Goal: Task Accomplishment & Management: Manage account settings

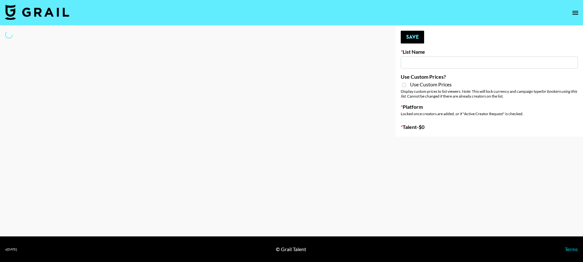
type input "Unreal Management List"
select select "Song"
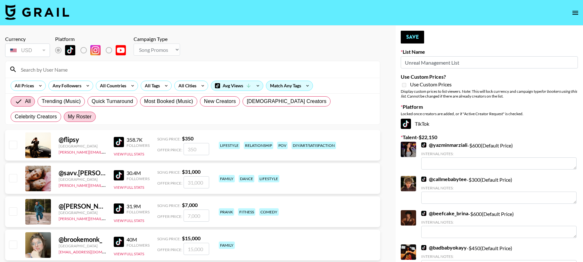
click at [68, 116] on span "My Roster" at bounding box center [80, 117] width 24 height 8
click at [68, 117] on input "My Roster" at bounding box center [68, 117] width 0 height 0
radio input "true"
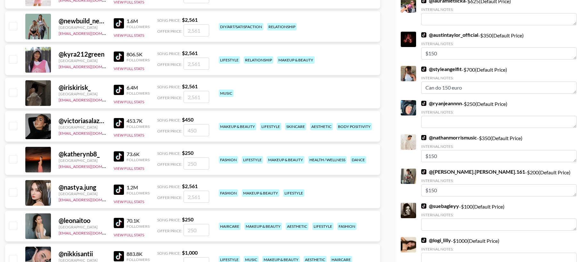
scroll to position [419, 0]
click at [13, 159] on input "checkbox" at bounding box center [13, 159] width 8 height 8
checkbox input "true"
drag, startPoint x: 201, startPoint y: 165, endPoint x: 169, endPoint y: 162, distance: 32.8
click at [169, 162] on div "Offer Price: 250" at bounding box center [183, 163] width 52 height 12
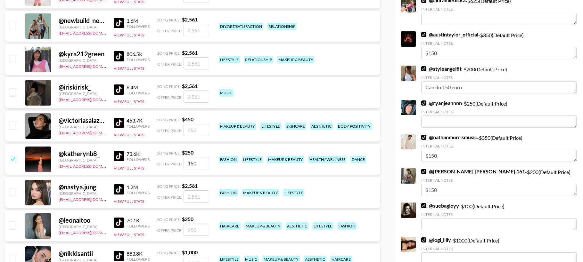
drag, startPoint x: 201, startPoint y: 162, endPoint x: 178, endPoint y: 162, distance: 22.7
click at [178, 162] on div "Offer Price: 150" at bounding box center [183, 163] width 52 height 12
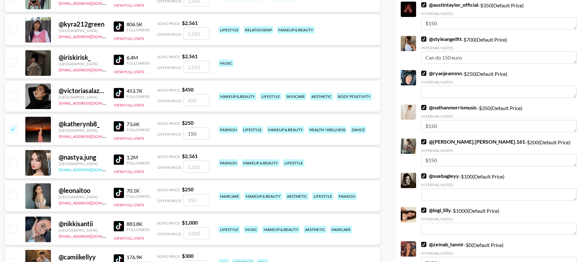
scroll to position [480, 0]
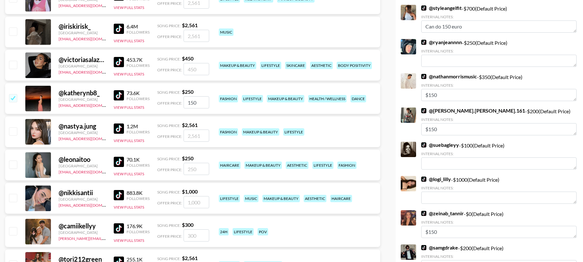
type input "150"
click at [14, 164] on input "checkbox" at bounding box center [13, 165] width 8 height 8
checkbox input "true"
drag, startPoint x: 202, startPoint y: 166, endPoint x: 169, endPoint y: 165, distance: 33.3
click at [169, 165] on div "Offer Price: 250" at bounding box center [183, 169] width 52 height 12
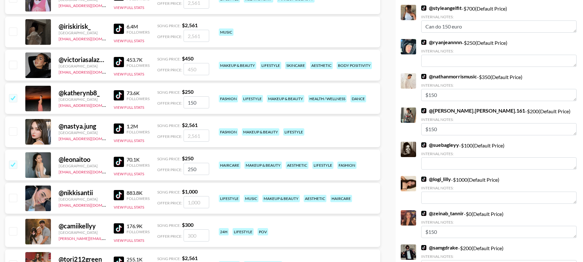
paste input "1"
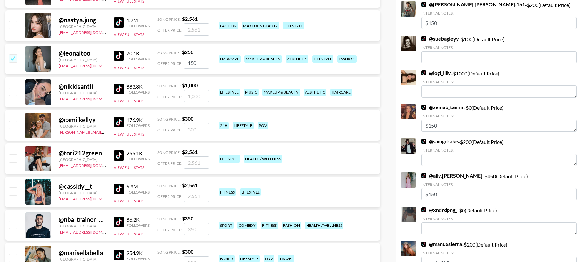
scroll to position [589, 0]
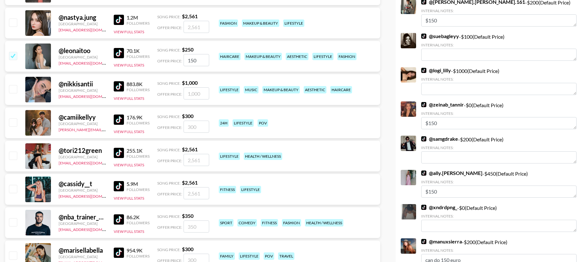
type input "150"
click at [13, 123] on input "checkbox" at bounding box center [13, 123] width 8 height 8
checkbox input "true"
drag, startPoint x: 200, startPoint y: 128, endPoint x: 170, endPoint y: 127, distance: 29.5
click at [170, 127] on div "Offer Price: 300" at bounding box center [183, 127] width 52 height 12
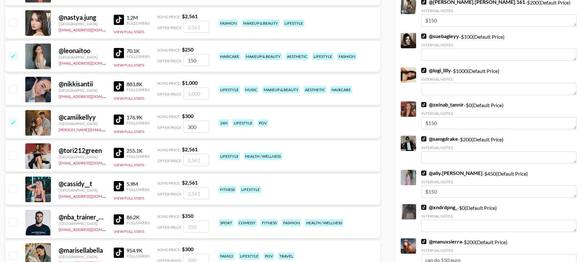
paste input "15"
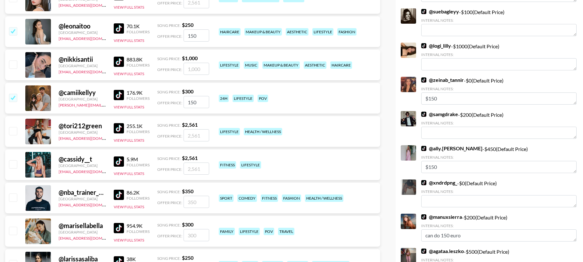
scroll to position [615, 0]
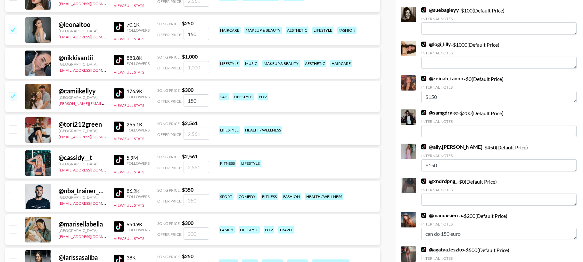
type input "150"
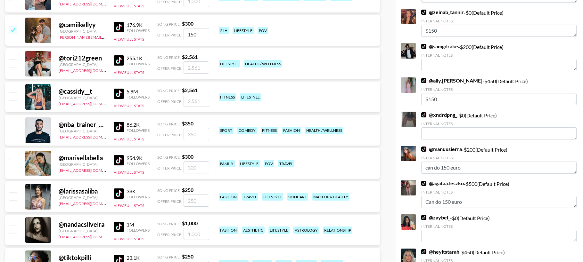
scroll to position [694, 0]
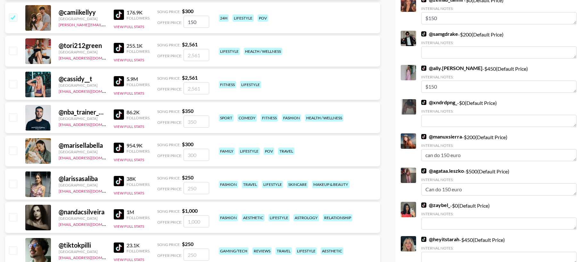
click at [15, 148] on input "checkbox" at bounding box center [13, 151] width 8 height 8
checkbox input "true"
drag, startPoint x: 199, startPoint y: 154, endPoint x: 163, endPoint y: 154, distance: 35.9
click at [163, 154] on div "Offer Price: 300" at bounding box center [183, 155] width 52 height 12
paste input "15"
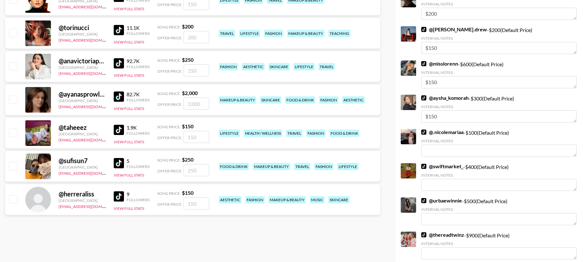
scroll to position [1187, 0]
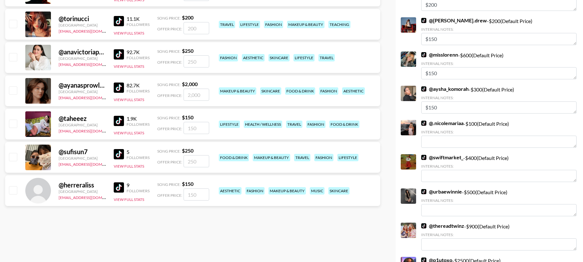
type input "150"
click at [15, 156] on input "checkbox" at bounding box center [13, 157] width 8 height 8
checkbox input "true"
drag, startPoint x: 201, startPoint y: 161, endPoint x: 166, endPoint y: 161, distance: 35.2
click at [166, 161] on div "Offer Price: 250" at bounding box center [183, 161] width 52 height 12
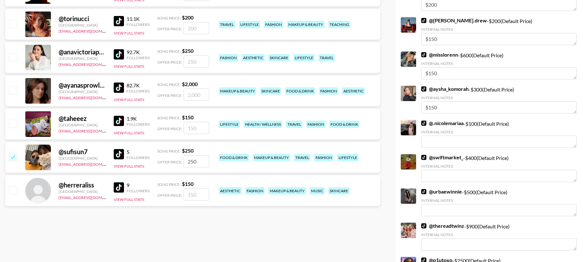
paste input "1"
type input "150"
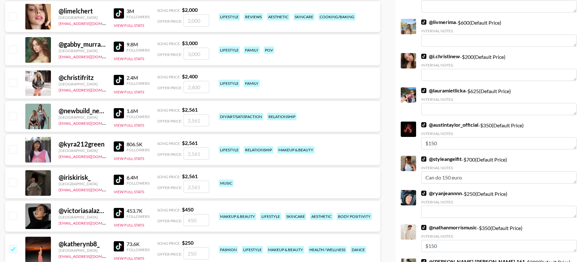
scroll to position [0, 0]
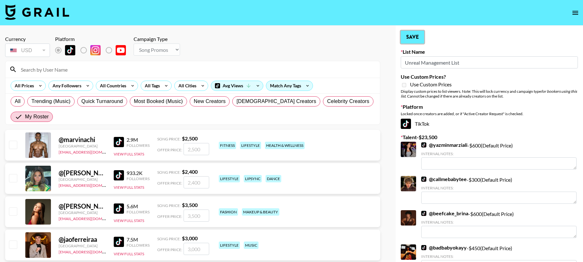
click at [410, 34] on button "Save" at bounding box center [412, 37] width 23 height 13
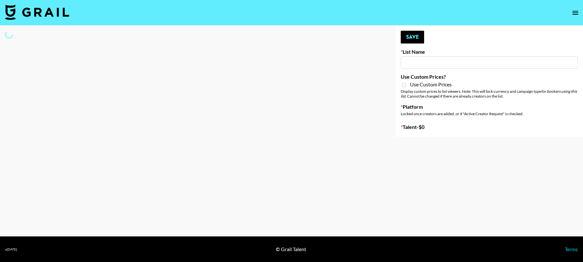
type input "BMD Bday Bash List"
select select "Song"
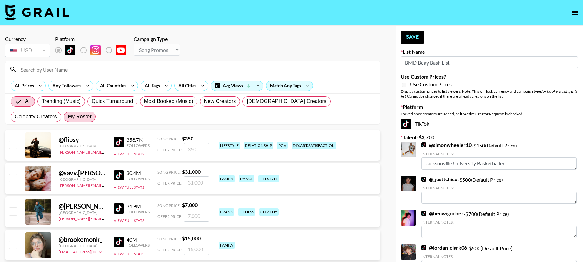
click at [68, 116] on span "My Roster" at bounding box center [80, 117] width 24 height 8
click at [68, 117] on input "My Roster" at bounding box center [68, 117] width 0 height 0
radio input "true"
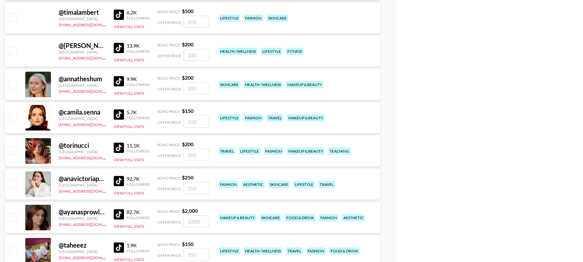
scroll to position [1044, 0]
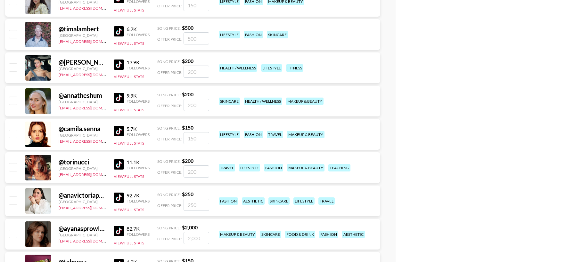
click at [14, 200] on input "checkbox" at bounding box center [13, 201] width 8 height 8
checkbox input "true"
type input "250"
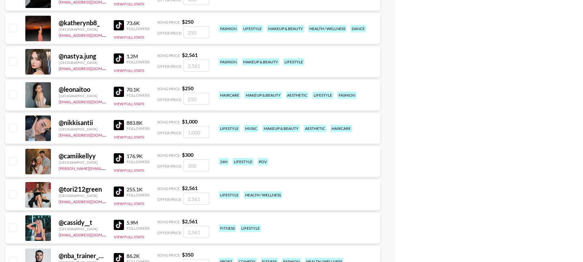
scroll to position [550, 0]
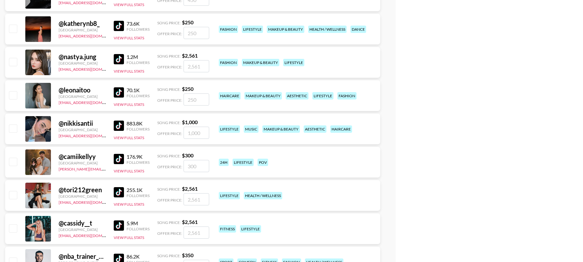
click at [13, 127] on input "checkbox" at bounding box center [13, 129] width 8 height 8
checkbox input "true"
type input "1000"
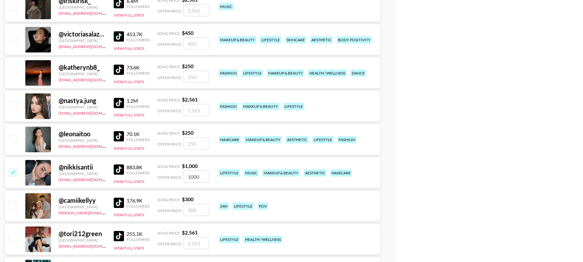
scroll to position [496, 0]
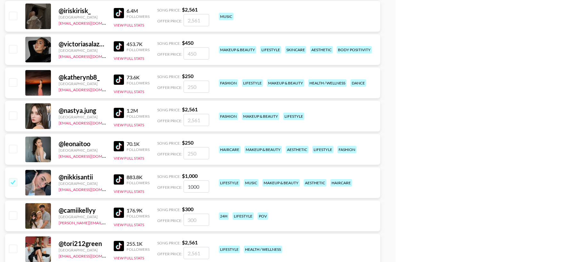
click at [11, 86] on input "checkbox" at bounding box center [13, 83] width 8 height 8
checkbox input "true"
type input "250"
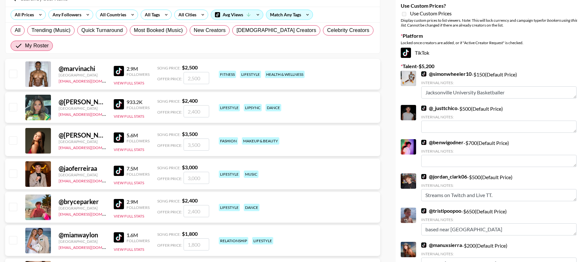
scroll to position [0, 0]
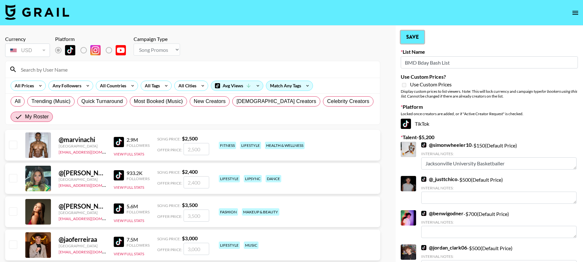
click at [416, 41] on button "Save" at bounding box center [412, 37] width 23 height 13
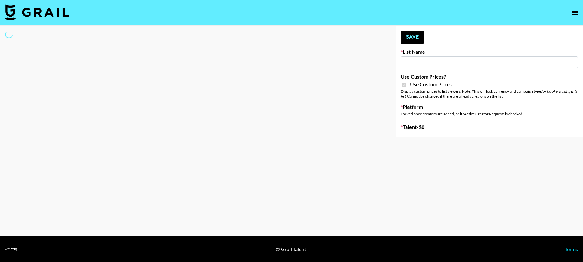
type input "DDG Beauty"
checkbox input "true"
select select "Brand"
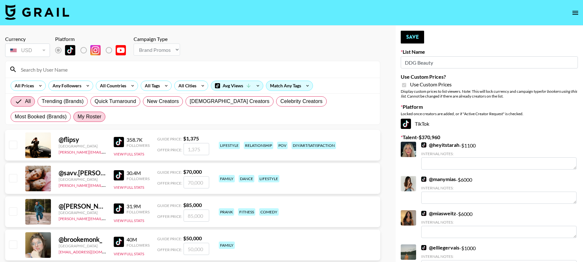
click at [78, 116] on span "My Roster" at bounding box center [90, 117] width 24 height 8
click at [78, 117] on input "My Roster" at bounding box center [78, 117] width 0 height 0
radio input "true"
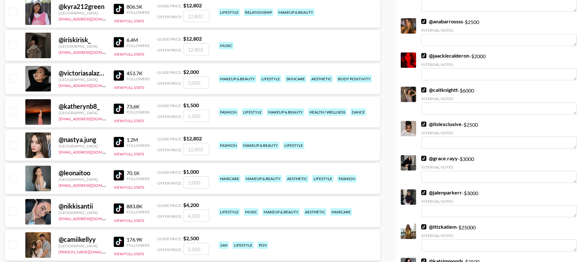
scroll to position [468, 0]
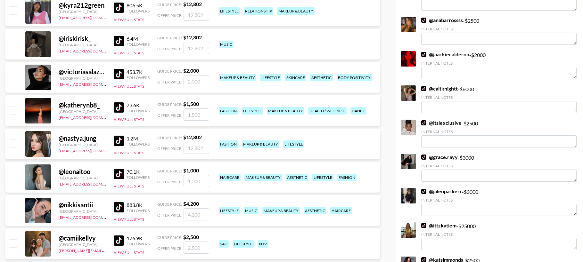
click at [14, 76] on input "checkbox" at bounding box center [13, 77] width 8 height 8
checkbox input "true"
type input "2000"
click at [14, 175] on input "checkbox" at bounding box center [13, 177] width 8 height 8
checkbox input "true"
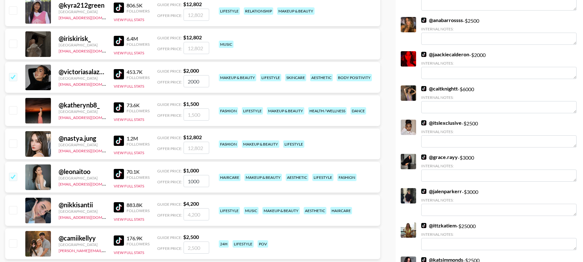
drag, startPoint x: 203, startPoint y: 182, endPoint x: 168, endPoint y: 181, distance: 34.3
click at [168, 181] on div "Offer Price: 1000" at bounding box center [183, 181] width 52 height 12
type input "2000"
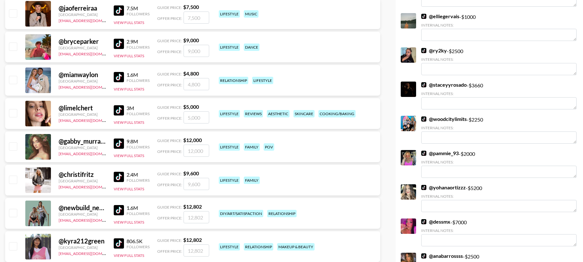
scroll to position [0, 0]
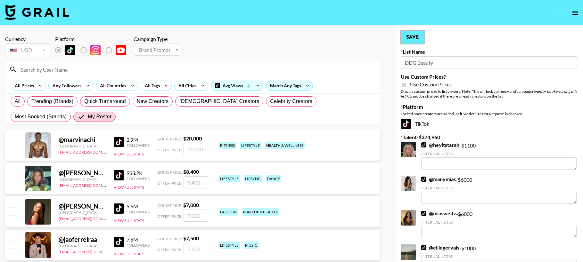
click at [412, 34] on button "Save" at bounding box center [412, 37] width 23 height 13
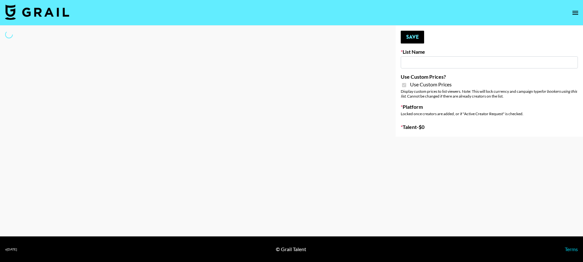
type input "[PERSON_NAME] - Podcasters"
checkbox input "true"
select select "Brand"
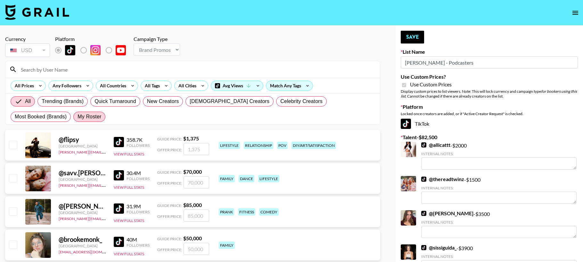
click at [78, 117] on span "My Roster" at bounding box center [90, 117] width 24 height 8
click at [78, 117] on input "My Roster" at bounding box center [78, 117] width 0 height 0
radio input "true"
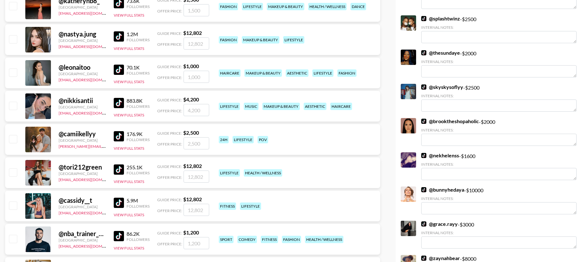
scroll to position [569, 0]
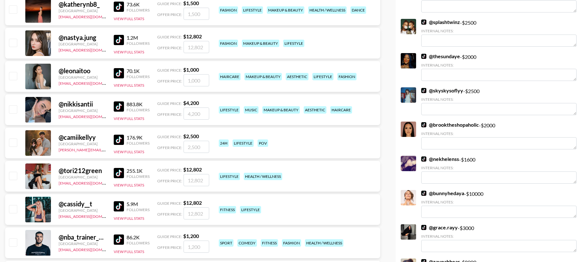
click at [15, 143] on input "checkbox" at bounding box center [13, 143] width 8 height 8
checkbox input "true"
type input "2500"
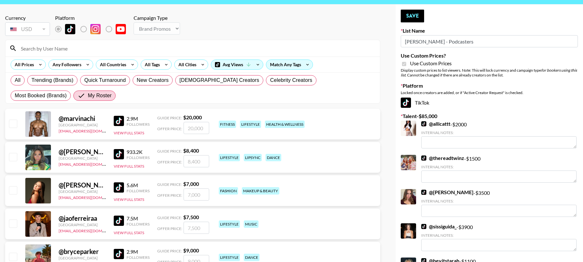
scroll to position [0, 0]
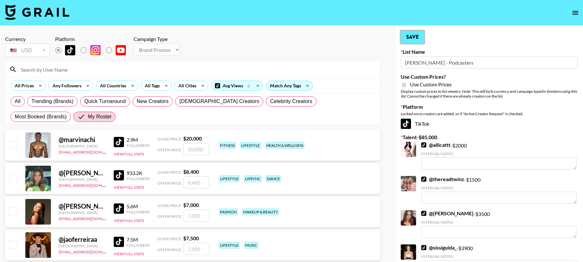
click at [411, 38] on button "Save" at bounding box center [412, 37] width 23 height 13
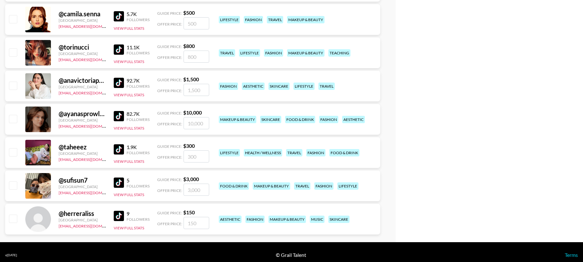
scroll to position [1164, 0]
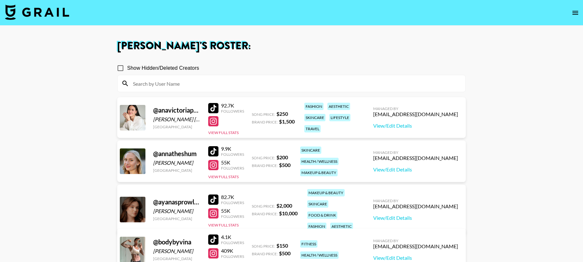
click at [215, 165] on div at bounding box center [213, 165] width 10 height 10
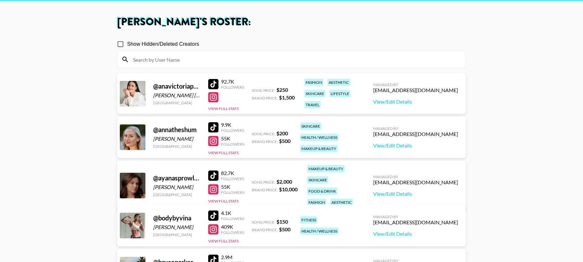
scroll to position [27, 0]
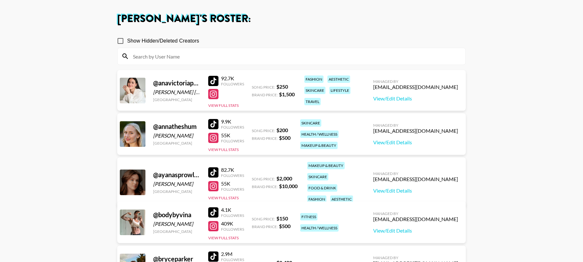
click at [212, 95] on div at bounding box center [213, 94] width 10 height 10
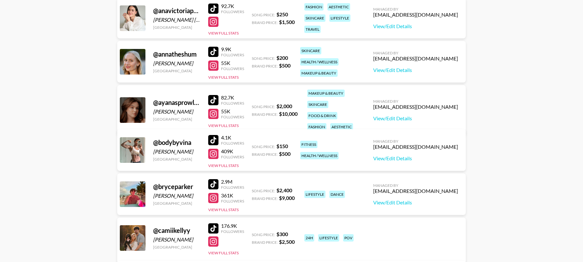
scroll to position [0, 0]
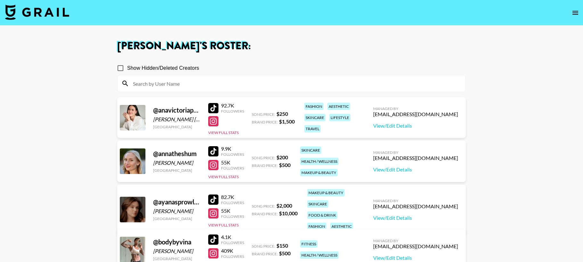
click at [212, 151] on div at bounding box center [213, 151] width 10 height 10
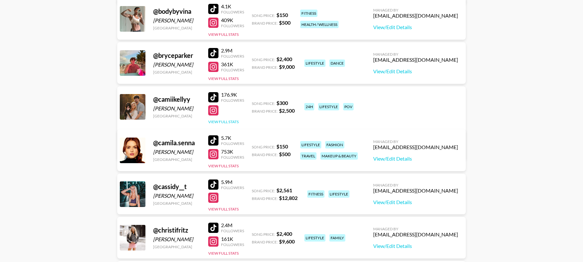
scroll to position [241, 0]
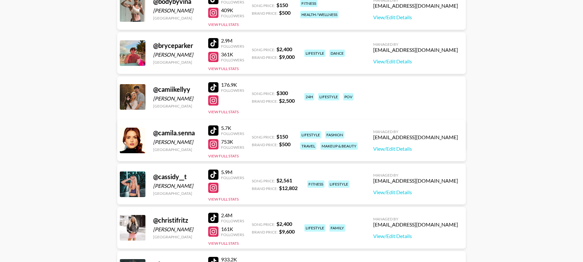
click at [213, 130] on div at bounding box center [213, 131] width 10 height 10
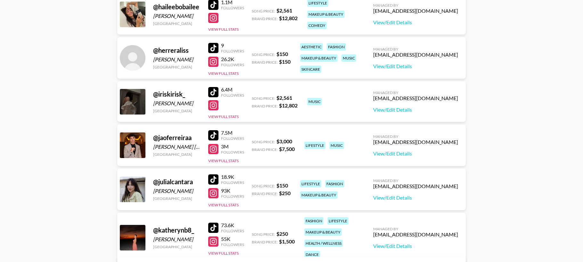
scroll to position [637, 0]
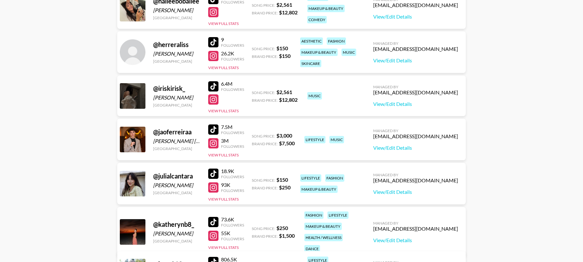
click at [214, 42] on div at bounding box center [213, 42] width 10 height 10
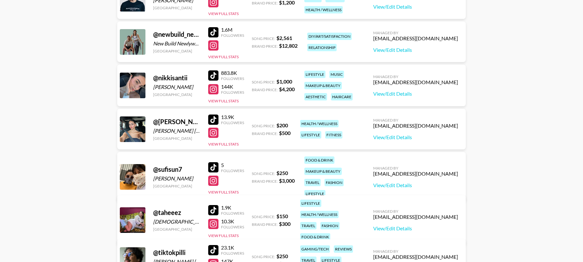
scroll to position [1311, 0]
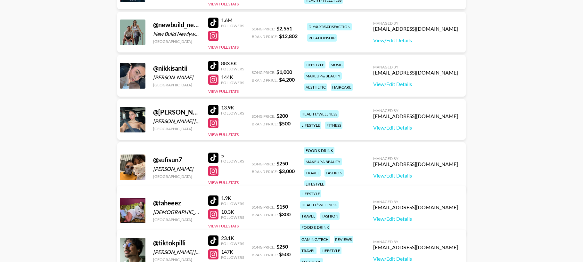
click at [218, 108] on div at bounding box center [213, 110] width 10 height 10
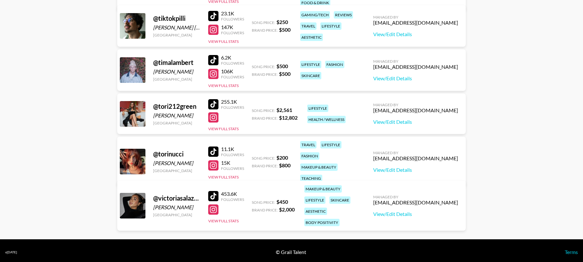
scroll to position [1539, 0]
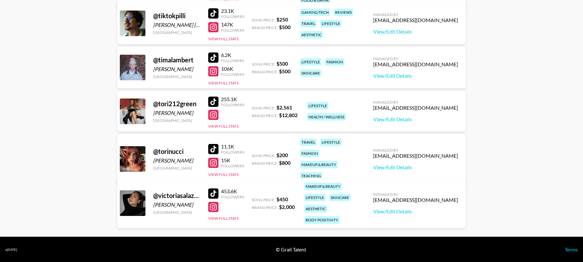
click at [212, 144] on div at bounding box center [213, 149] width 10 height 10
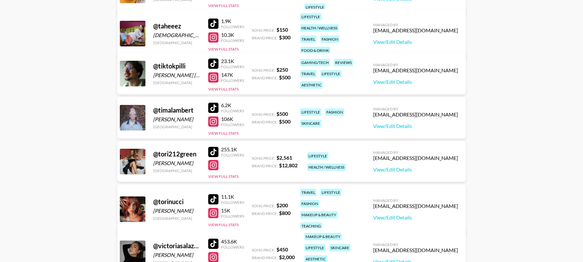
scroll to position [1372, 0]
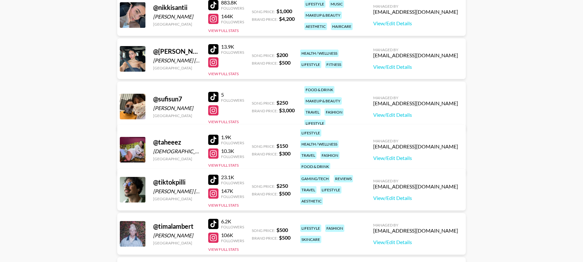
click at [213, 135] on div at bounding box center [213, 140] width 10 height 10
